Goal: Find specific page/section: Find specific page/section

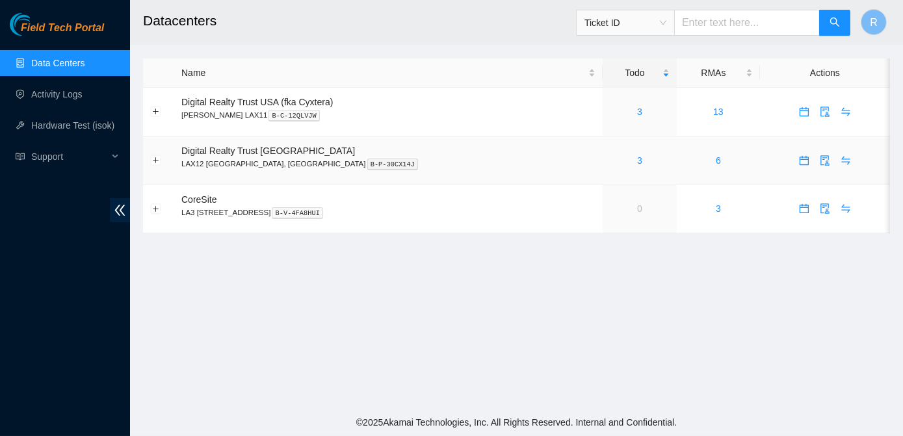
click at [610, 162] on div "3" at bounding box center [640, 161] width 60 height 14
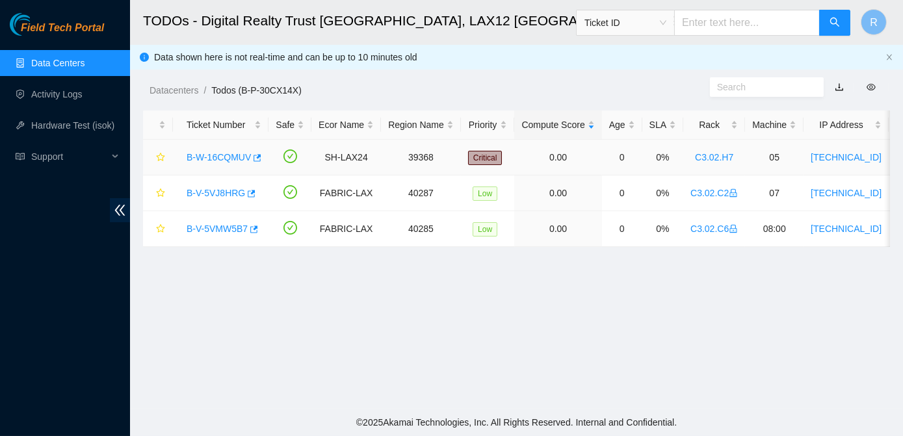
click at [223, 157] on link "B-W-16CQMUV" at bounding box center [219, 157] width 64 height 10
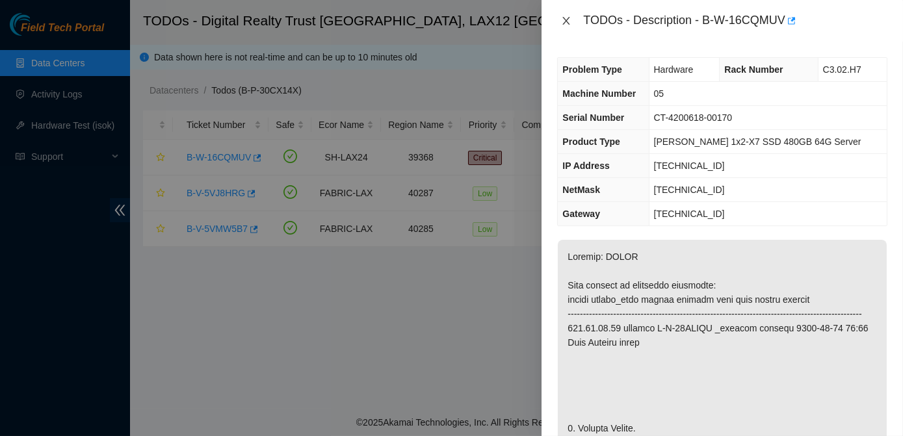
click at [567, 23] on icon "close" at bounding box center [566, 21] width 10 height 10
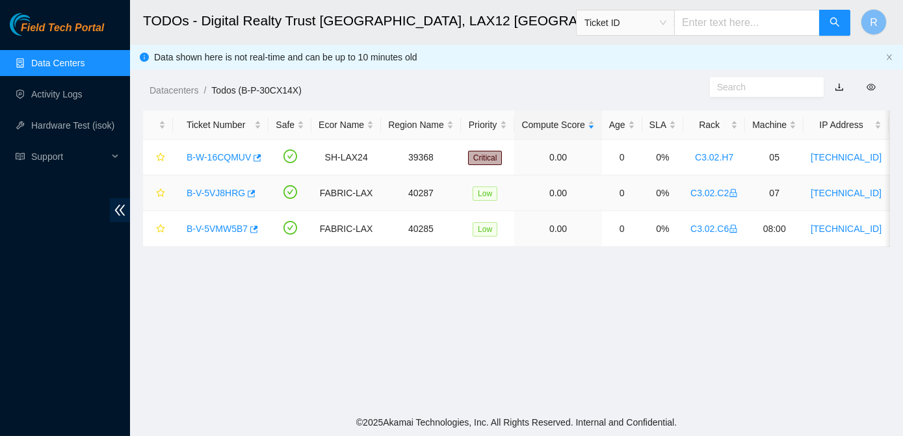
click at [217, 198] on link "B-V-5VJ8HRG" at bounding box center [216, 193] width 59 height 10
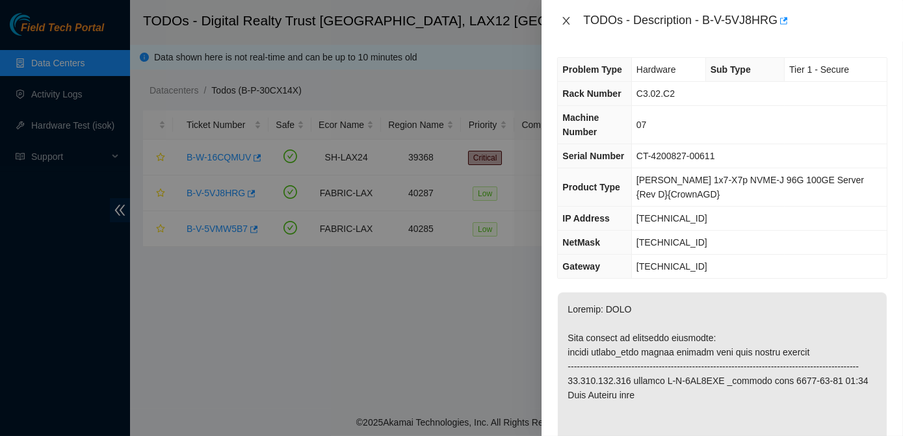
click at [570, 21] on icon "close" at bounding box center [566, 21] width 10 height 10
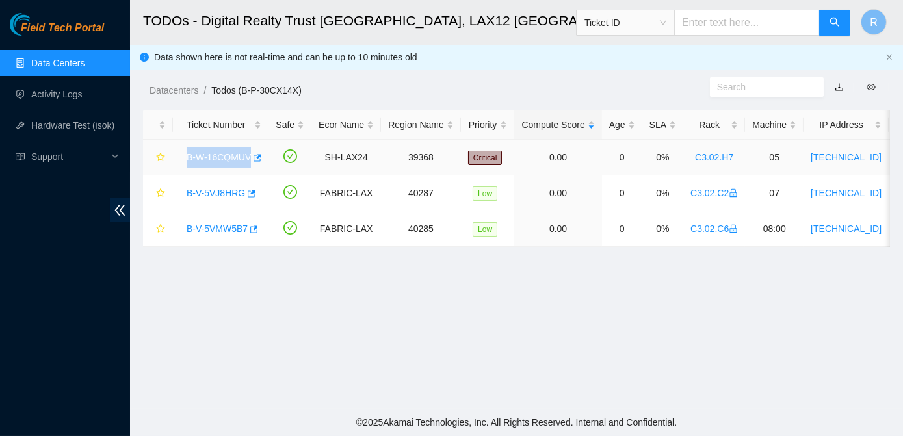
drag, startPoint x: 182, startPoint y: 156, endPoint x: 248, endPoint y: 158, distance: 65.7
click at [248, 158] on div "B-W-16CQMUV" at bounding box center [220, 157] width 81 height 21
copy link "B-W-16CQMUV"
click at [874, 316] on main "TODOs - Digital Realty Trust USA, LAX12 El Segundo, CA Ticket ID R Data shown h…" at bounding box center [516, 204] width 773 height 409
click at [198, 152] on link "B-W-16CQMUV" at bounding box center [219, 157] width 64 height 10
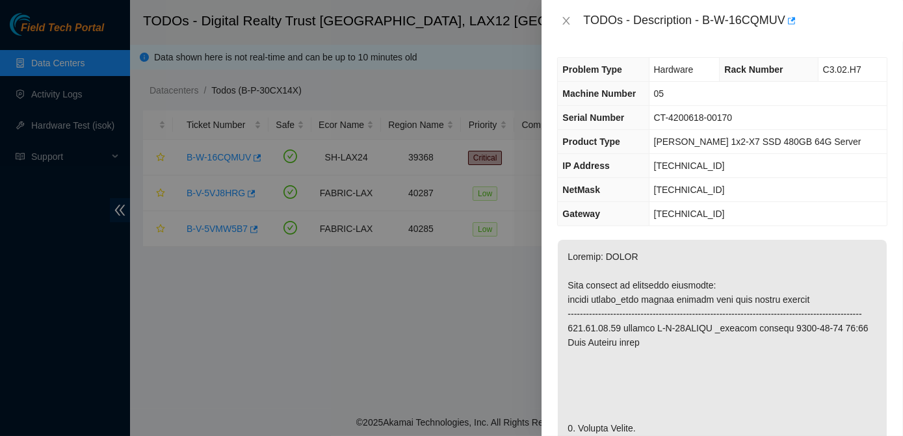
click at [204, 159] on div at bounding box center [451, 218] width 903 height 436
drag, startPoint x: 704, startPoint y: 22, endPoint x: 783, endPoint y: 20, distance: 79.4
click at [783, 20] on div "TODOs - Description - B-W-16CQMUV" at bounding box center [735, 20] width 304 height 21
copy div "B-W-16CQMUV"
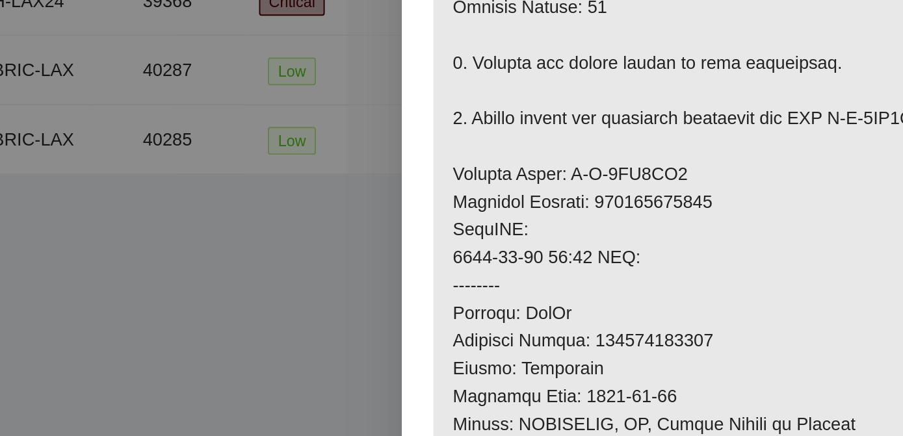
scroll to position [388, 0]
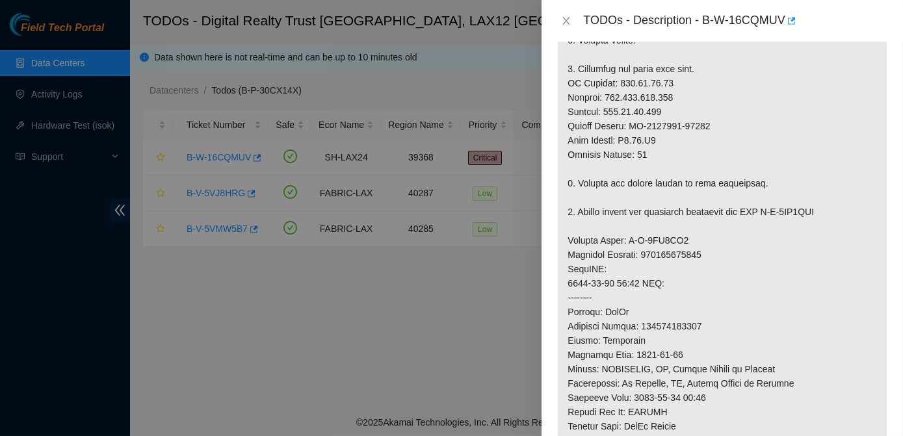
click at [859, 325] on p at bounding box center [722, 234] width 329 height 764
click at [567, 18] on icon "close" at bounding box center [566, 21] width 10 height 10
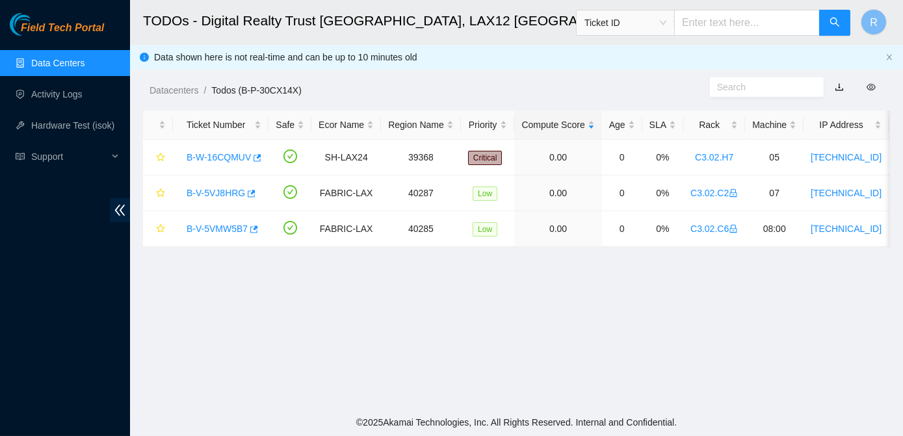
scroll to position [418, 0]
click at [223, 152] on link "B-W-16CQMUV" at bounding box center [219, 157] width 64 height 10
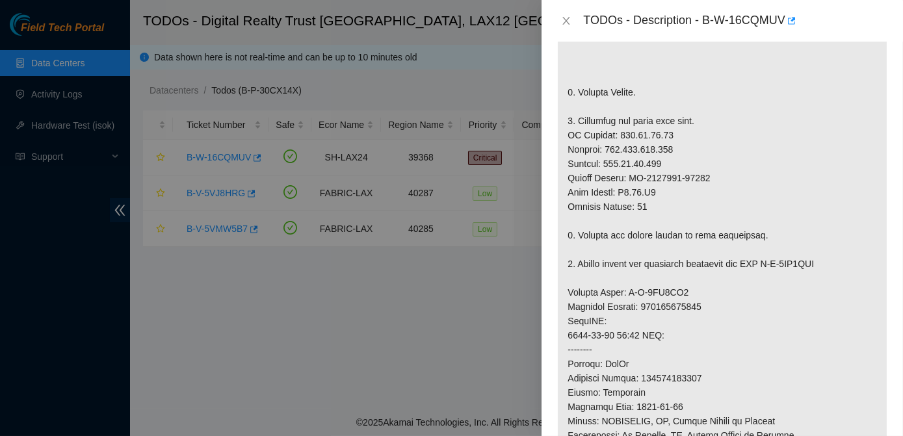
scroll to position [336, 0]
